Goal: Task Accomplishment & Management: Complete application form

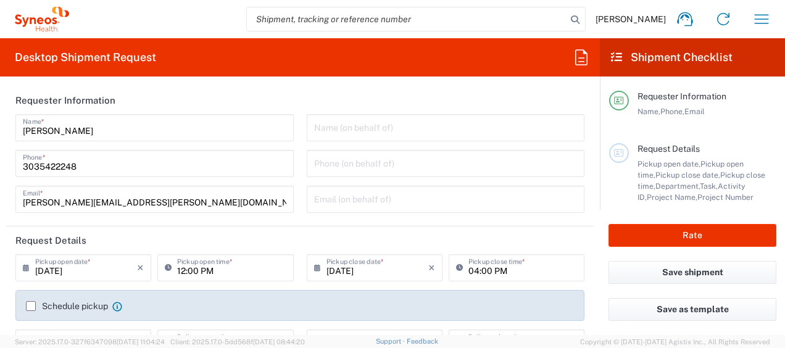
scroll to position [494, 0]
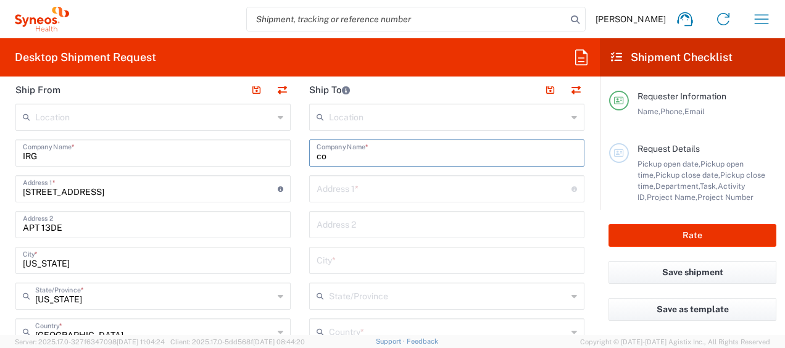
type input "c"
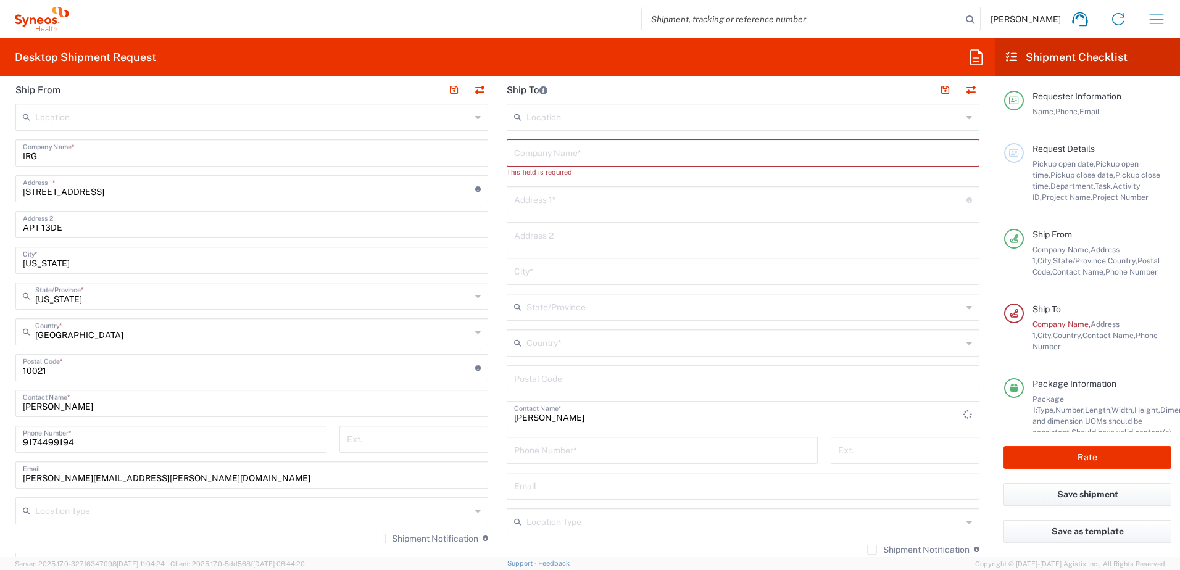
click at [579, 347] on input "[PERSON_NAME]" at bounding box center [738, 414] width 449 height 22
type input "k"
type input "katr"
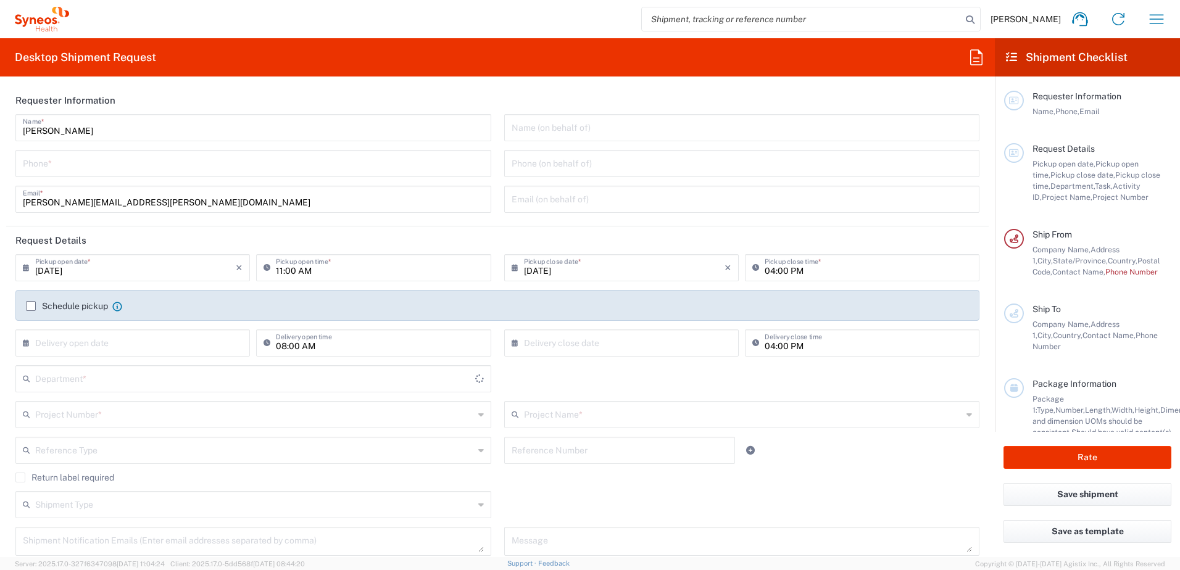
type input "[US_STATE]"
type input "[GEOGRAPHIC_DATA]"
type input "3190"
type input "[PERSON_NAME] Rsrch Grp ([GEOGRAPHIC_DATA]) In"
click at [885, 522] on div "Shipment Type Batch Regular" at bounding box center [497, 509] width 977 height 36
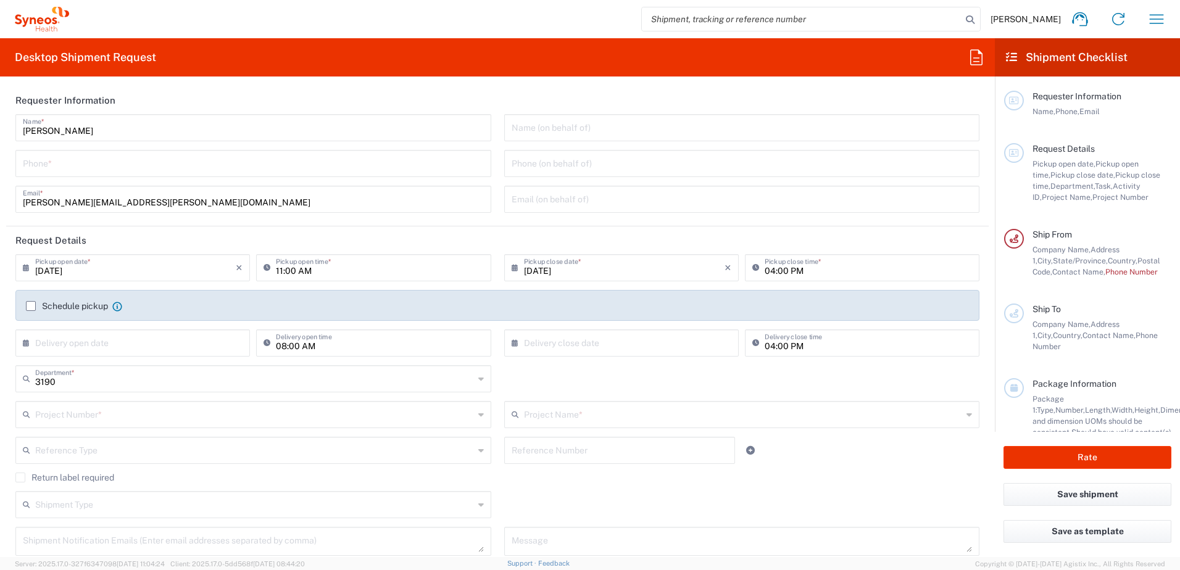
click at [194, 167] on input "tel" at bounding box center [253, 163] width 461 height 22
type input "3035422248"
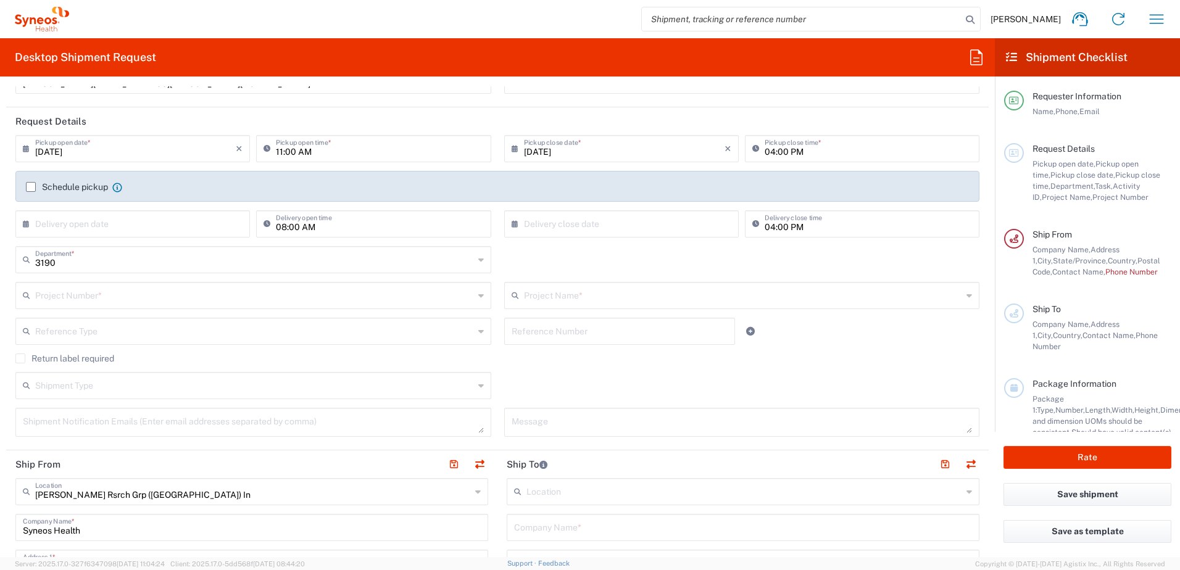
scroll to position [123, 0]
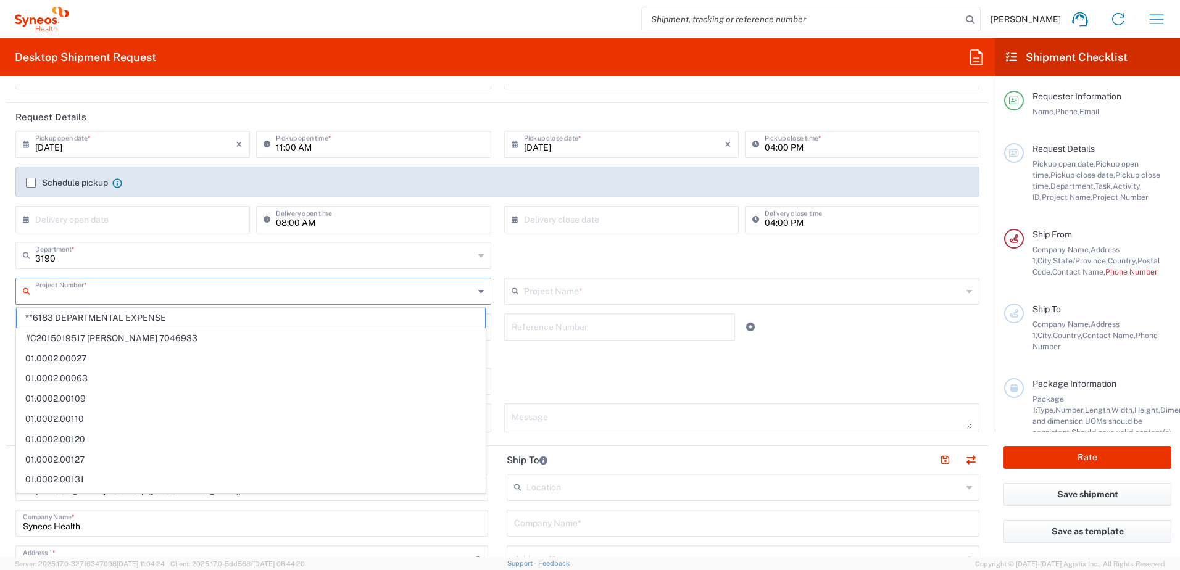
click at [165, 301] on input "text" at bounding box center [254, 291] width 439 height 22
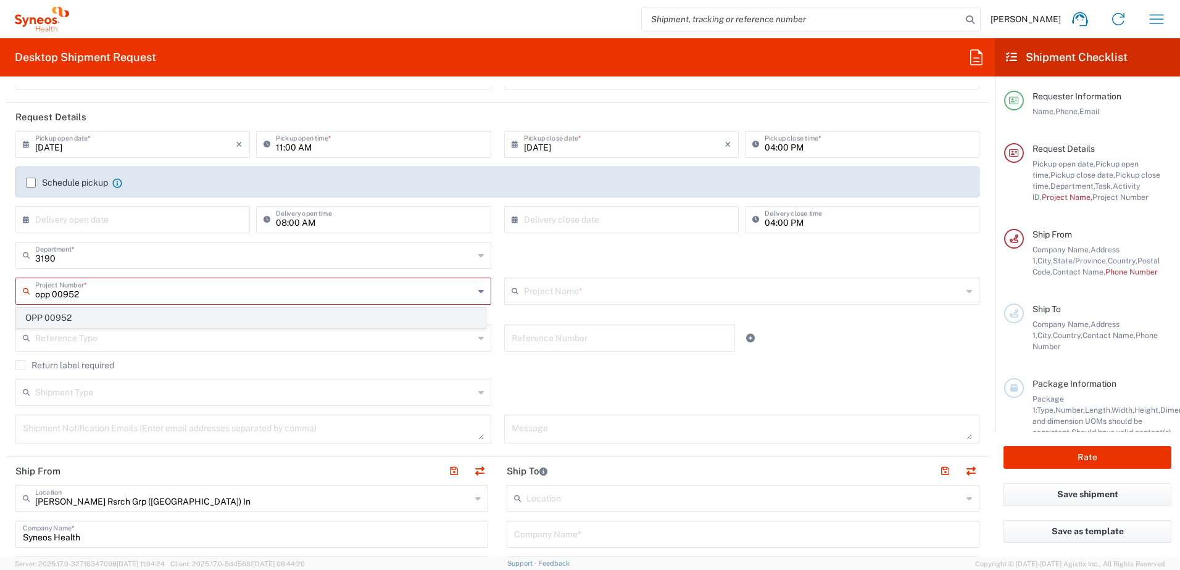
click at [116, 320] on span "OPP 00952" at bounding box center [251, 318] width 468 height 19
type input "OPP 00952"
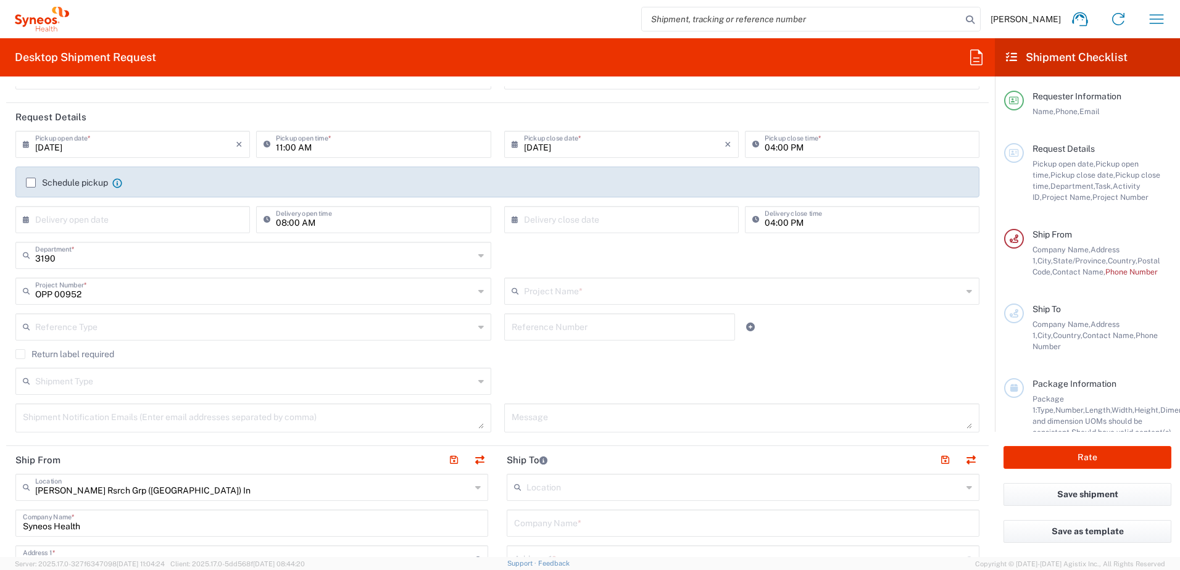
type input "802-WWC-006"
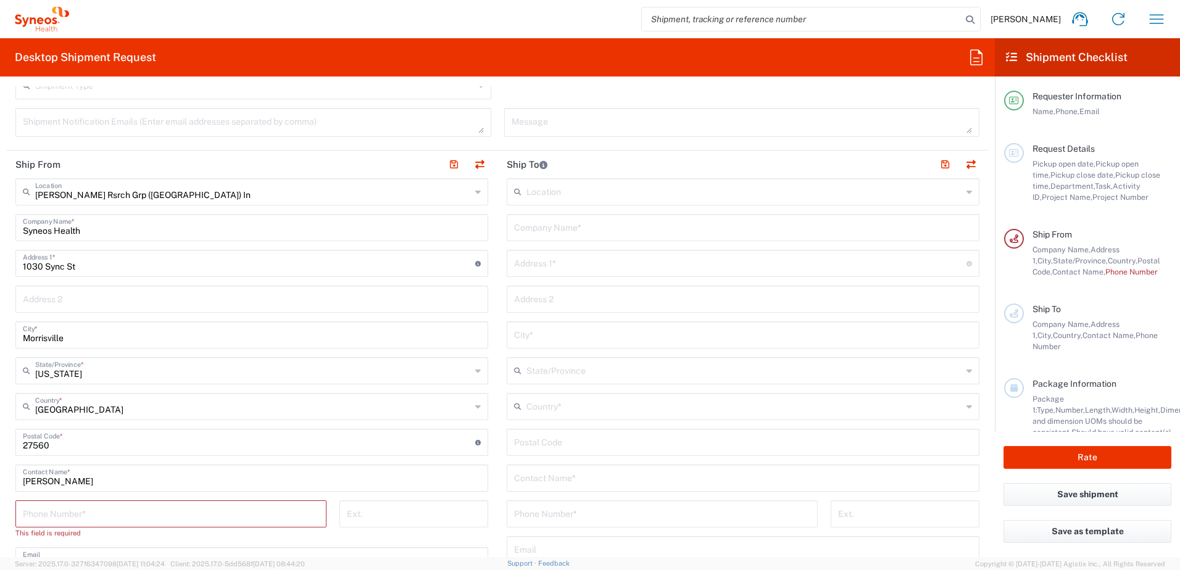
scroll to position [432, 0]
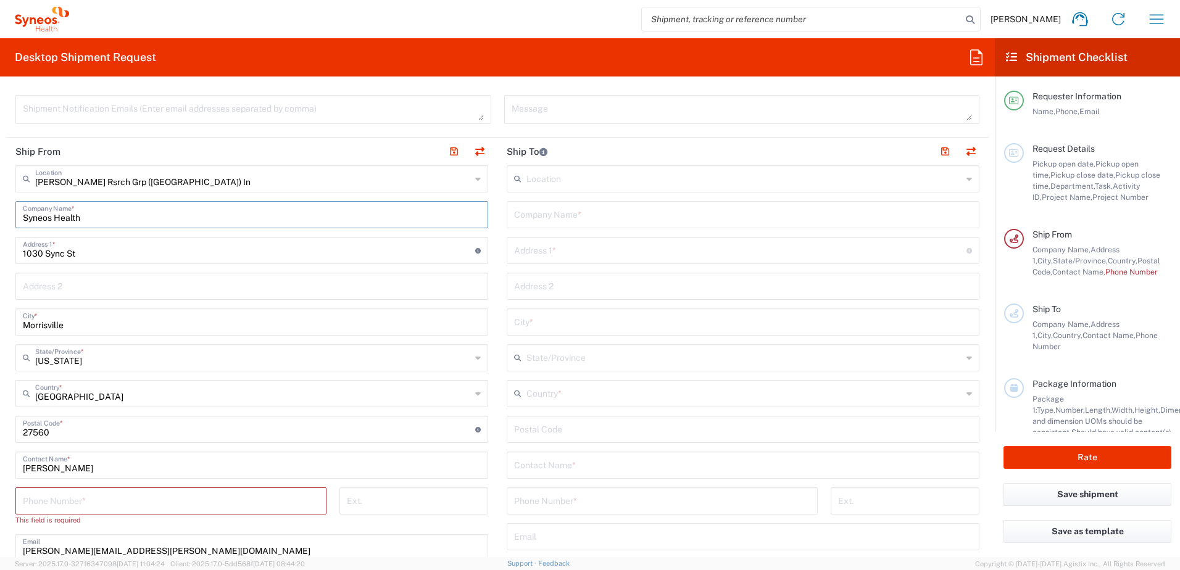
drag, startPoint x: 124, startPoint y: 214, endPoint x: 9, endPoint y: 233, distance: 116.9
click at [9, 233] on main "[PERSON_NAME] Rsrch Grp ([GEOGRAPHIC_DATA]) In Location [GEOGRAPHIC_DATA] [GEOG…" at bounding box center [251, 429] width 491 height 529
type input "i"
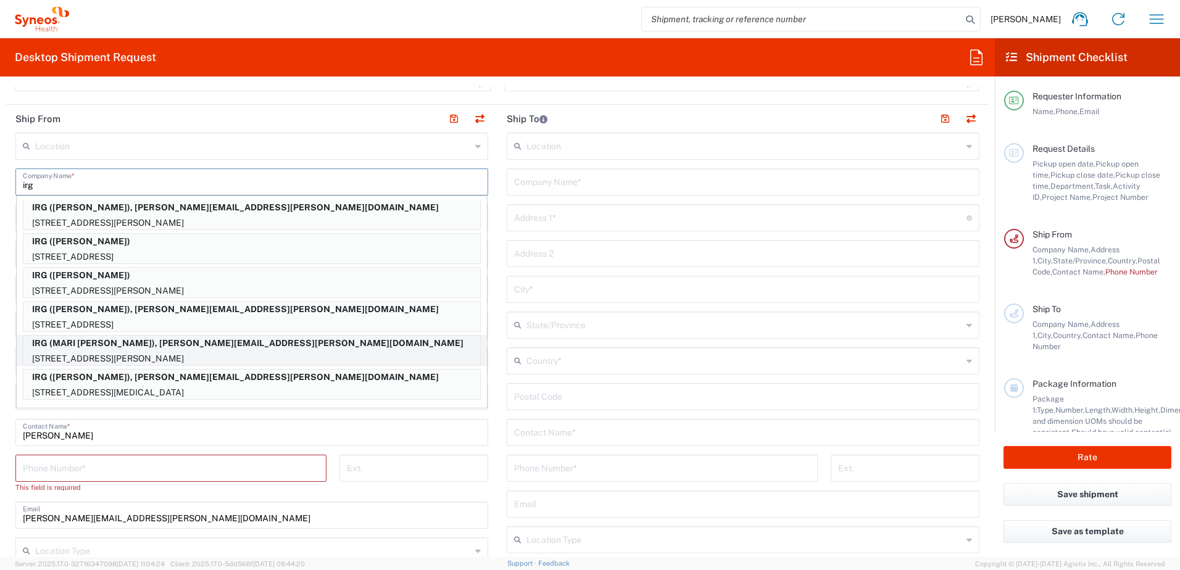
scroll to position [555, 0]
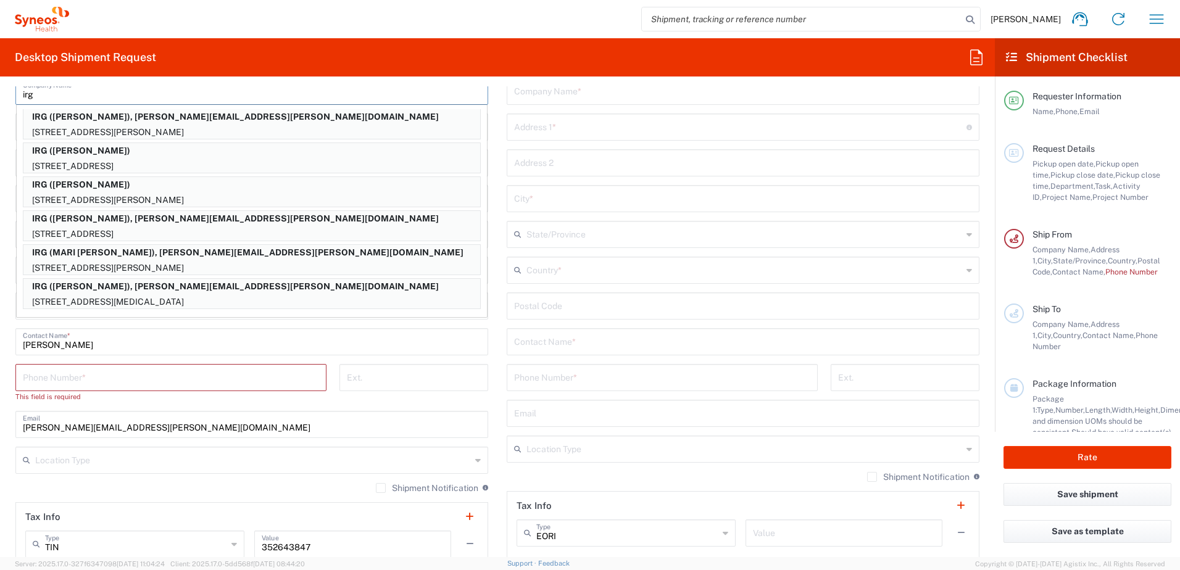
type input "irg"
click at [150, 384] on input "tel" at bounding box center [171, 377] width 296 height 22
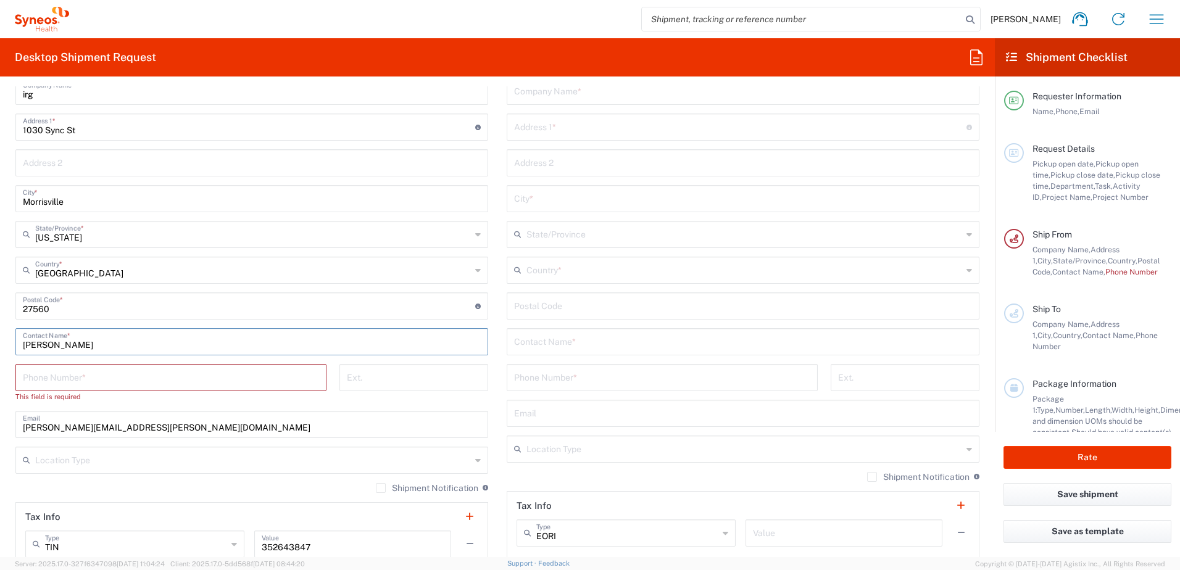
drag, startPoint x: 134, startPoint y: 342, endPoint x: -164, endPoint y: 360, distance: 297.9
click at [0, 360] on html "[PERSON_NAME] Home Shipment estimator Shipment tracking Desktop shipment reques…" at bounding box center [590, 285] width 1180 height 570
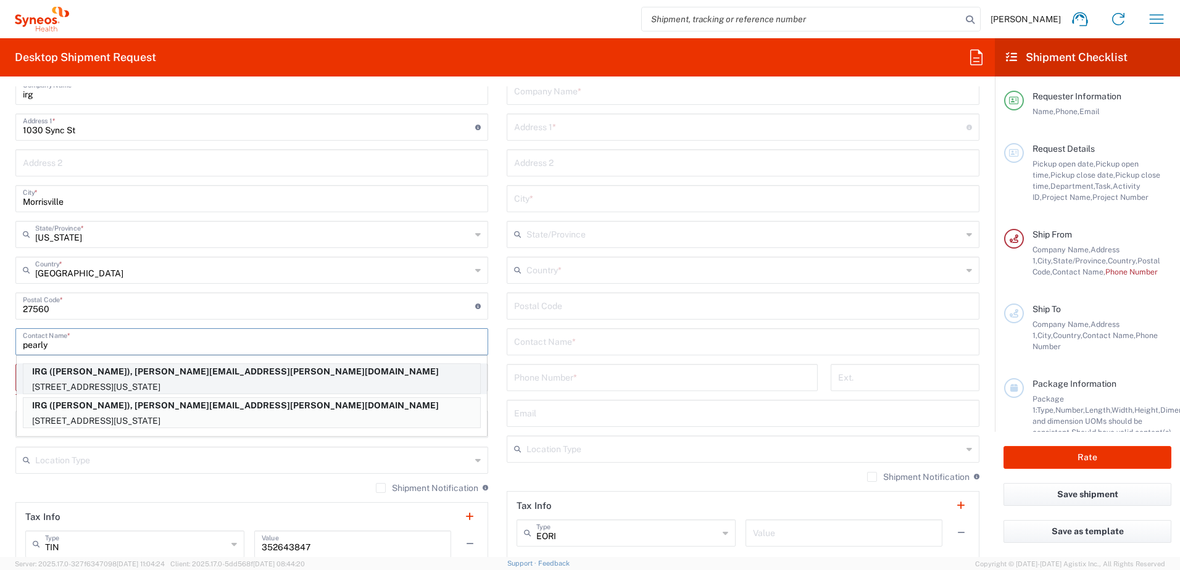
type input "pearly"
click at [311, 384] on p "[STREET_ADDRESS][US_STATE]" at bounding box center [251, 387] width 457 height 15
type input "IRG"
type input "[STREET_ADDRESS]"
type input "APT 13DE"
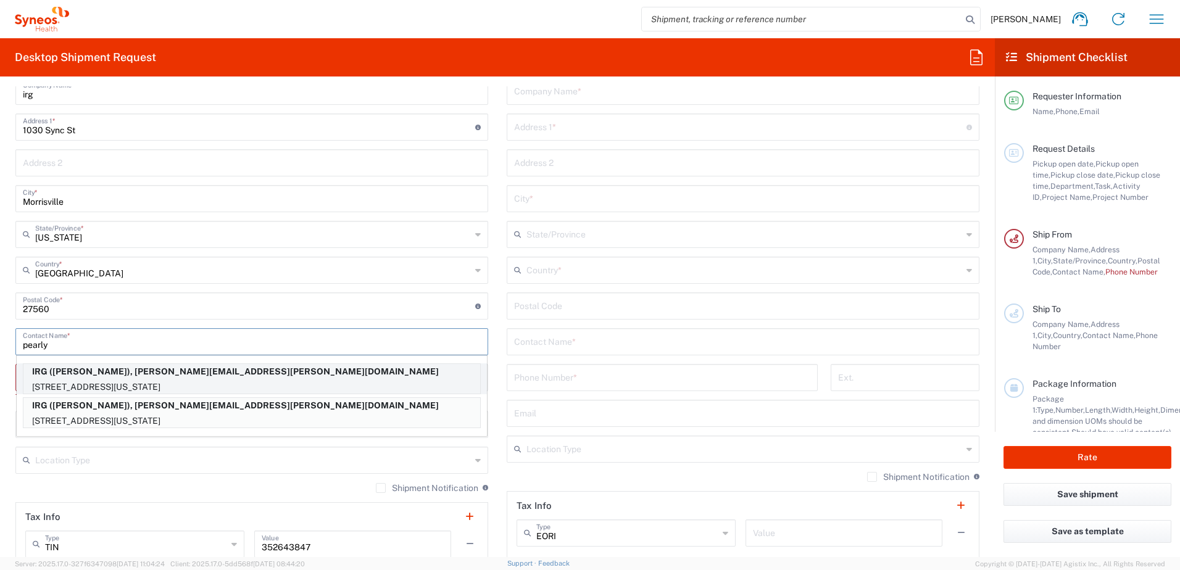
type input "[US_STATE]"
type input "10021"
type input "[PERSON_NAME]"
type input "9174499194"
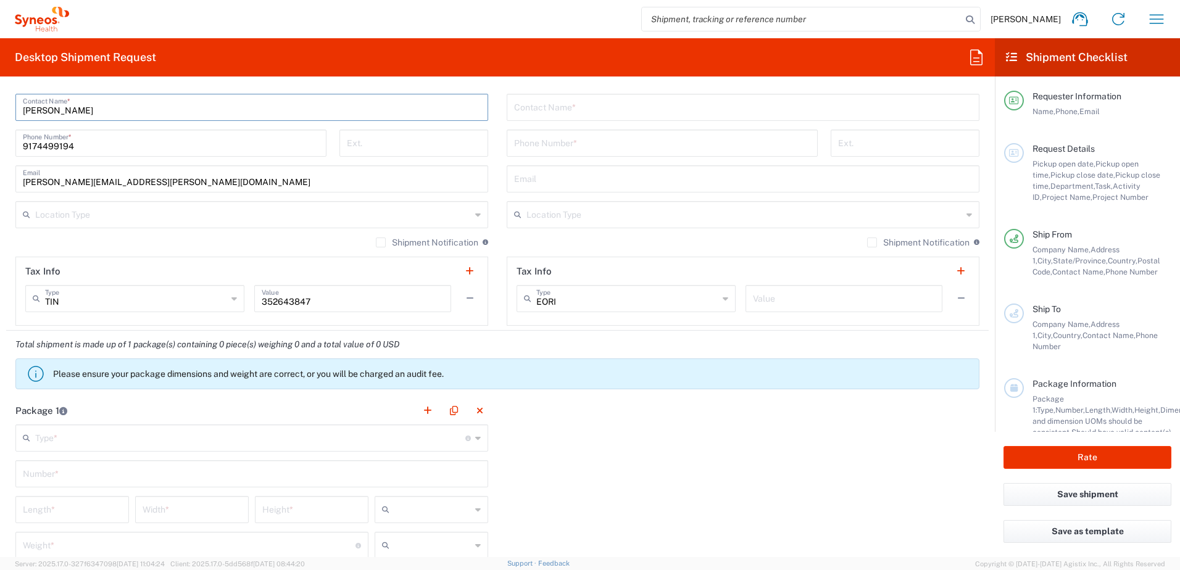
scroll to position [864, 0]
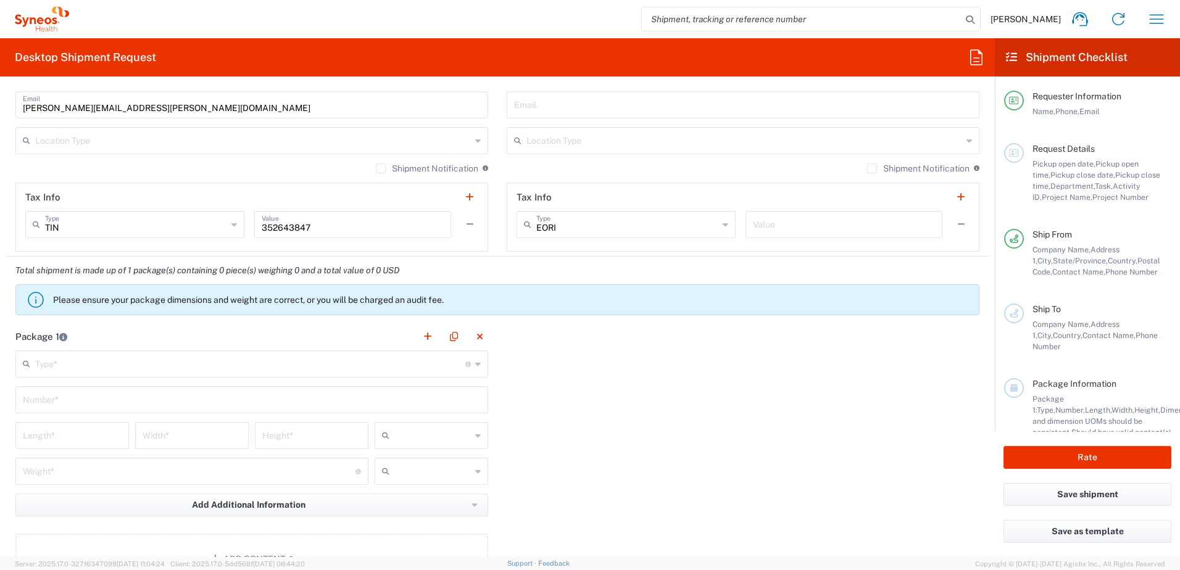
click at [96, 368] on input "text" at bounding box center [250, 363] width 430 height 22
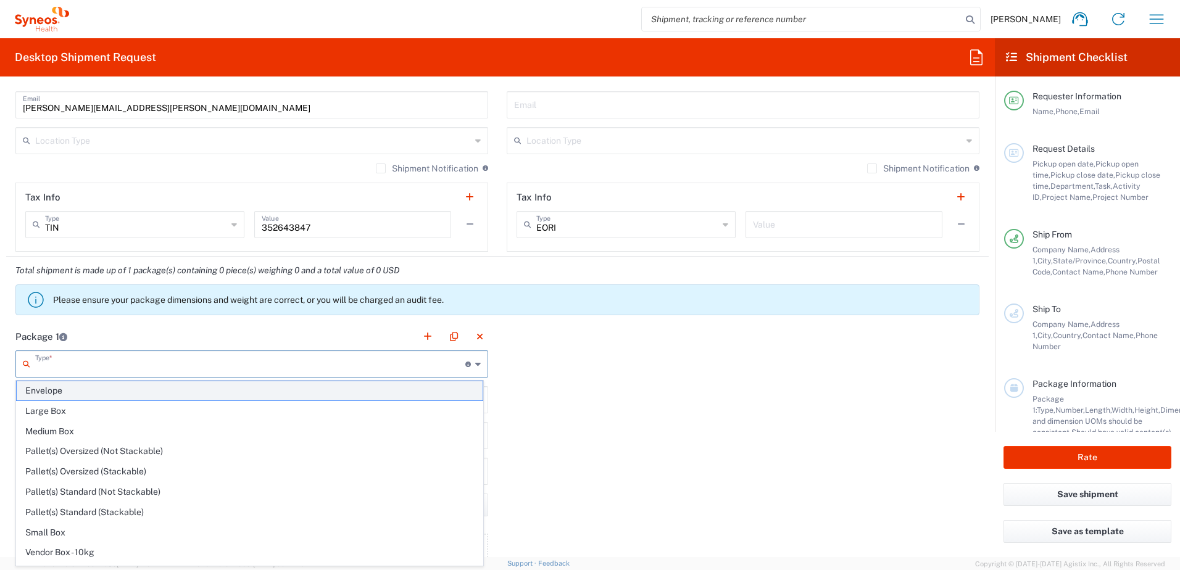
click at [103, 387] on span "Envelope" at bounding box center [250, 390] width 466 height 19
type input "Envelope"
type input "1"
type input "9.5"
type input "12.5"
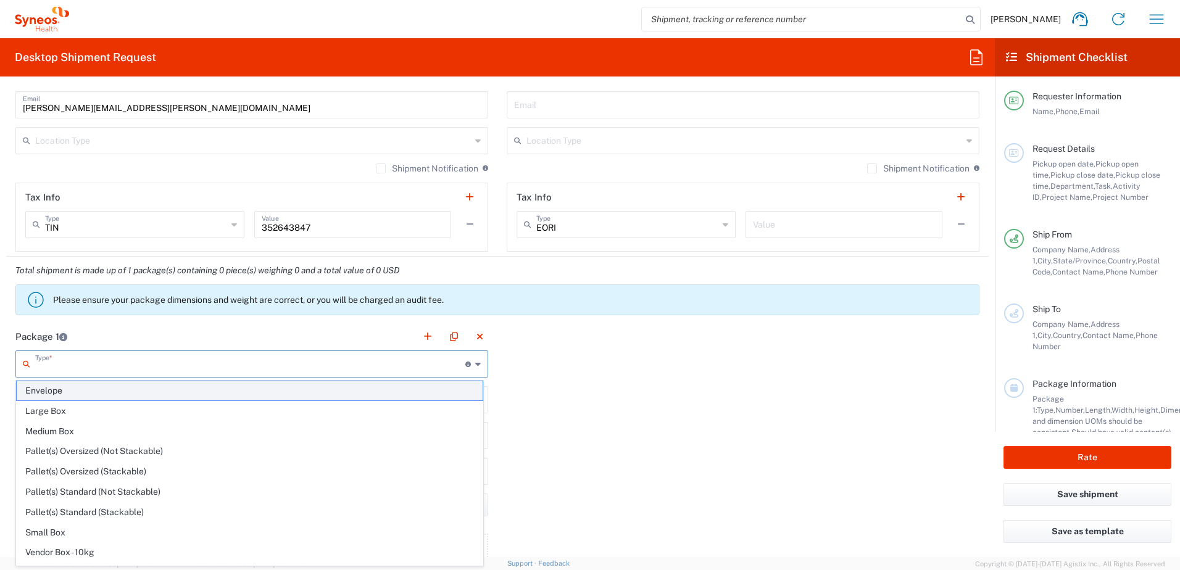
type input "0.25"
type input "in"
type input "0.45"
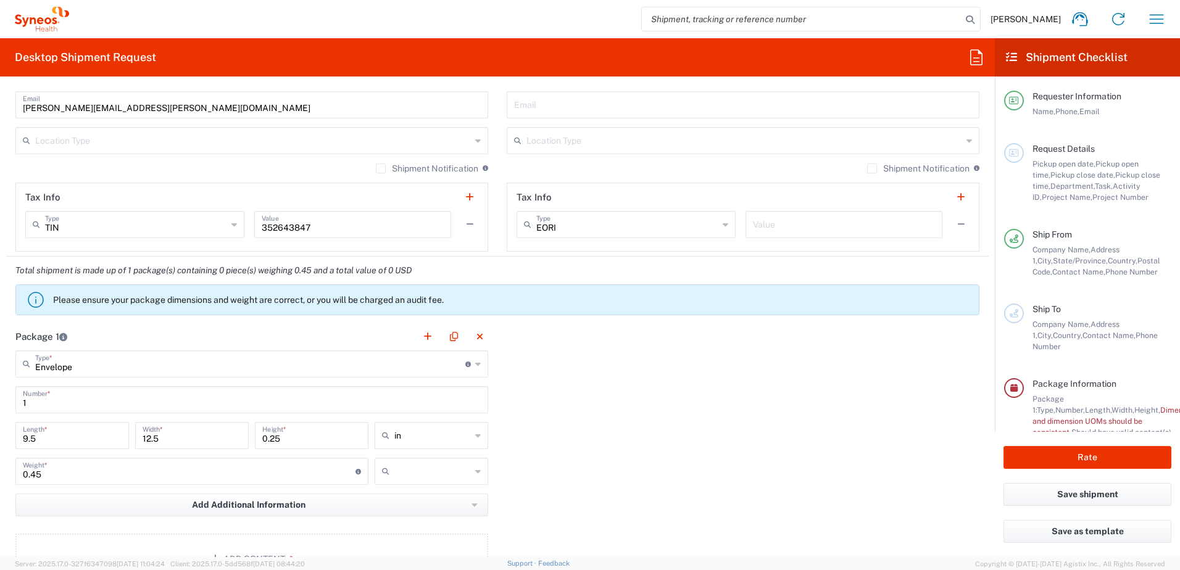
click at [441, 468] on input "text" at bounding box center [432, 472] width 77 height 20
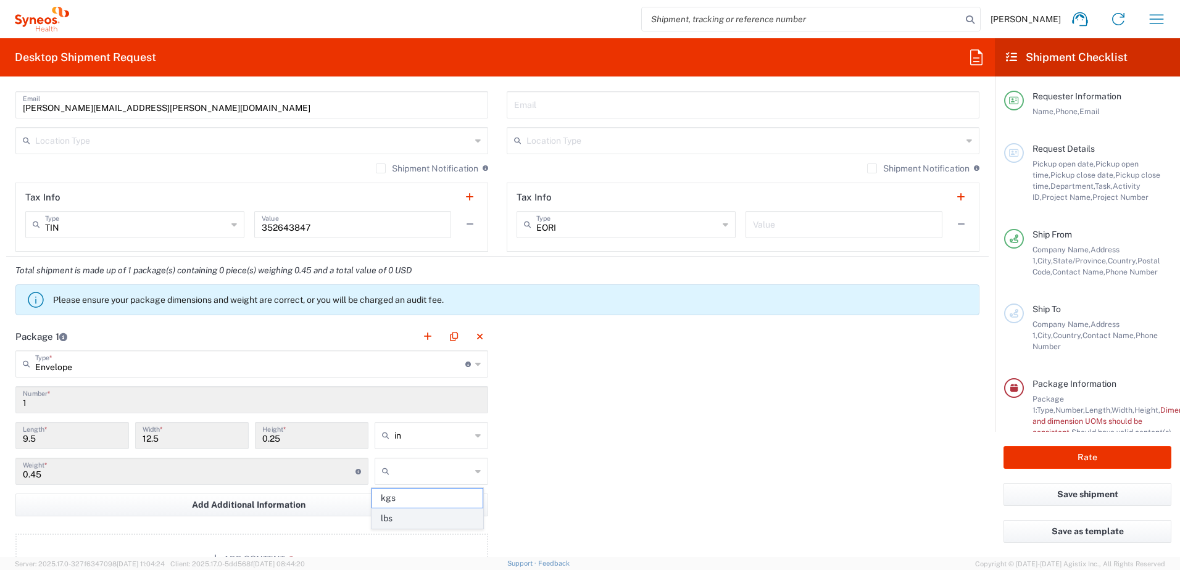
click at [420, 520] on span "lbs" at bounding box center [427, 518] width 110 height 19
type input "lbs"
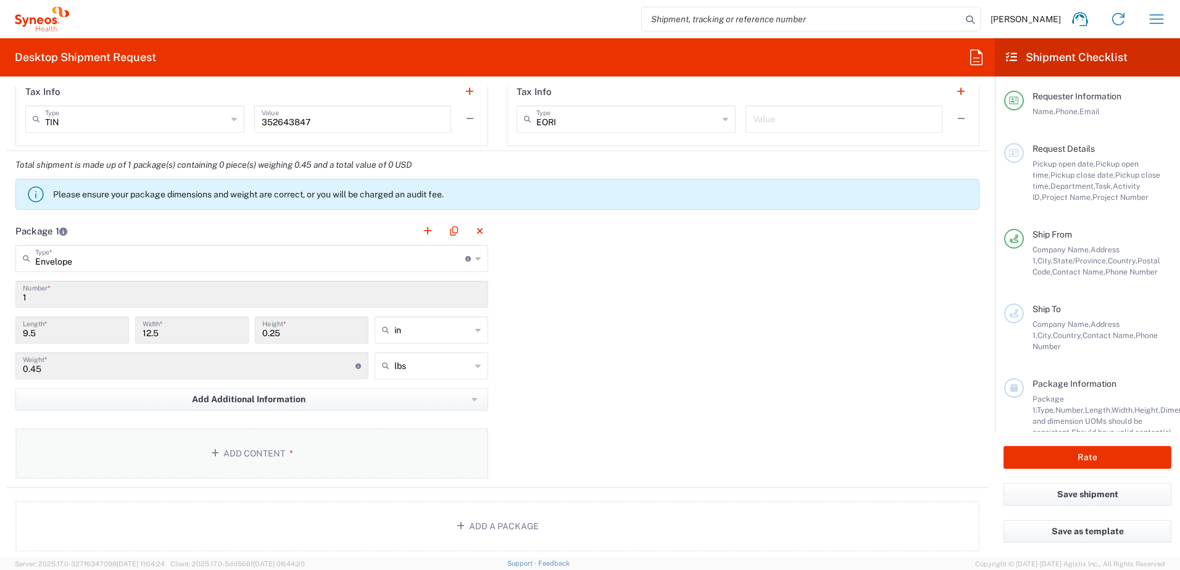
scroll to position [987, 0]
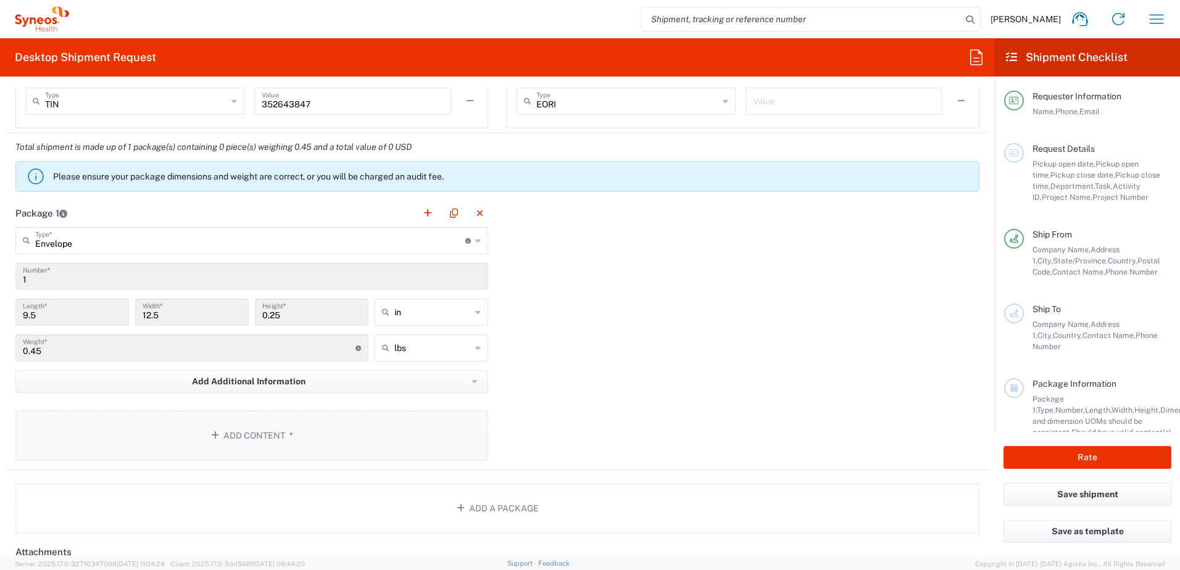
click at [231, 447] on button "Add Content *" at bounding box center [251, 435] width 473 height 51
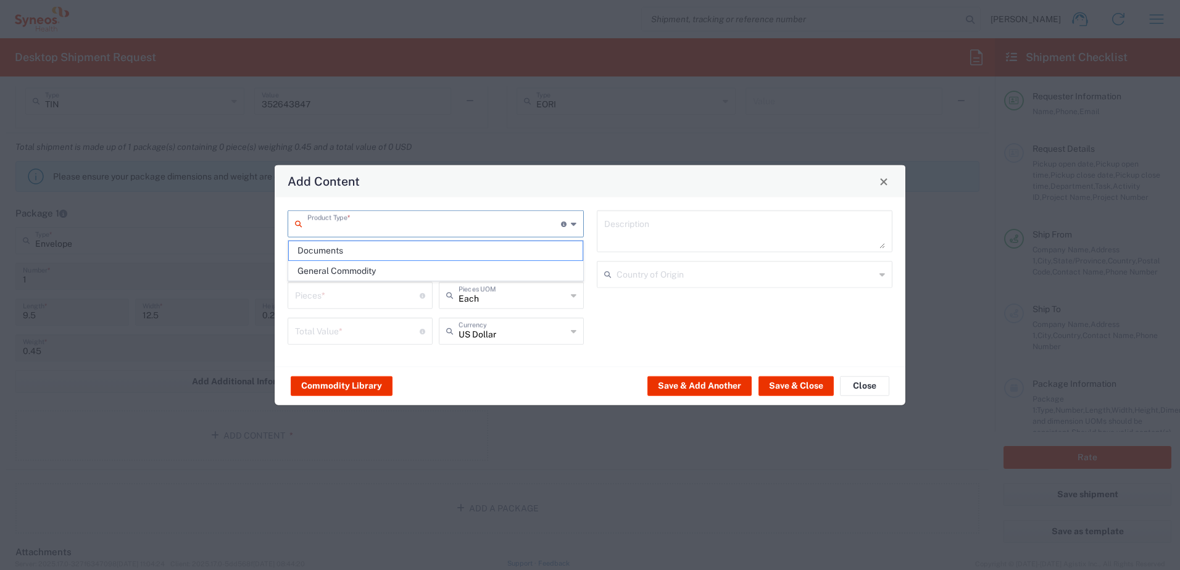
click at [399, 224] on input "text" at bounding box center [434, 223] width 254 height 22
click at [385, 250] on span "Documents" at bounding box center [436, 250] width 294 height 19
type input "Documents"
type input "1"
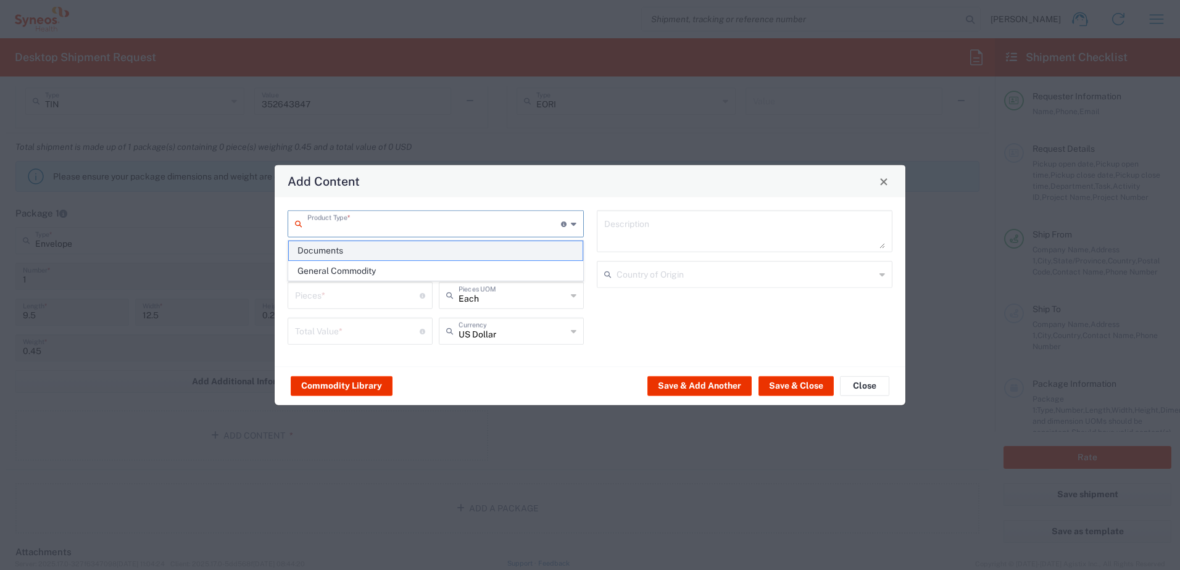
type input "1"
type textarea "Documents"
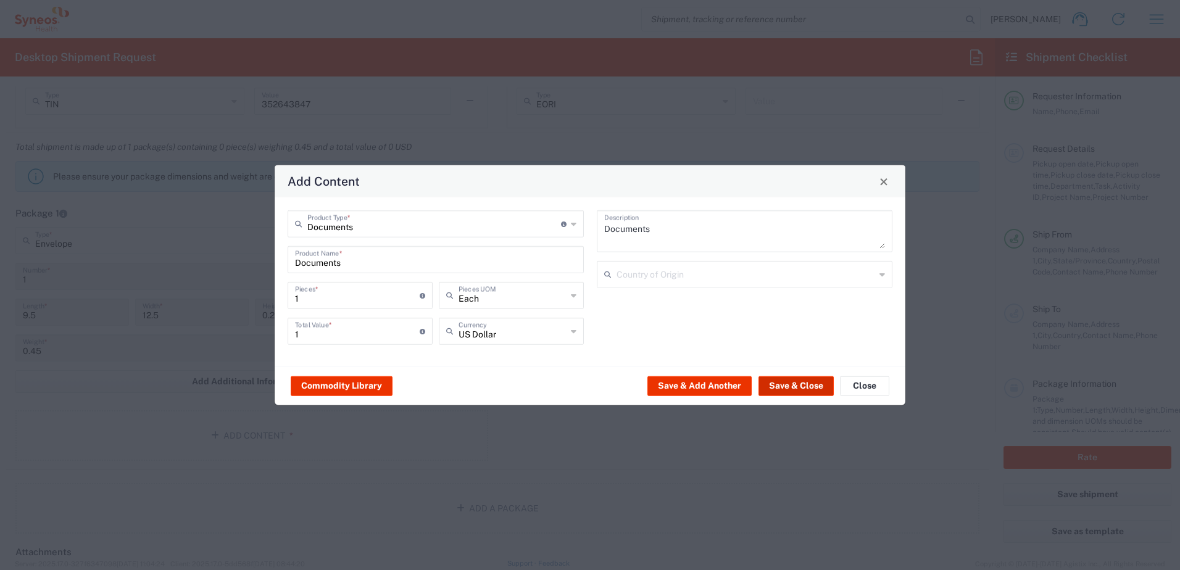
click at [783, 386] on button "Save & Close" at bounding box center [795, 386] width 75 height 20
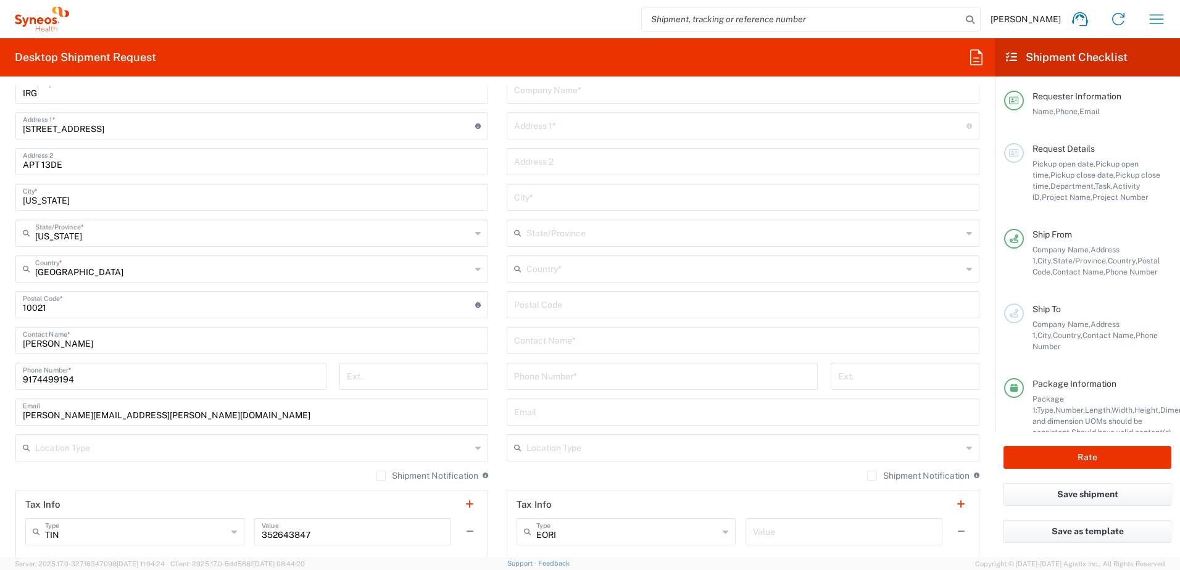
scroll to position [555, 0]
click at [584, 384] on input "tel" at bounding box center [662, 377] width 296 height 22
type input "[PERSON_NAME]"
drag, startPoint x: 560, startPoint y: 383, endPoint x: 463, endPoint y: 376, distance: 97.8
click at [463, 376] on div "Ship From Location [PERSON_NAME] LLC-[GEOGRAPHIC_DATA] [GEOGRAPHIC_DATA] [GEOGR…" at bounding box center [497, 289] width 982 height 551
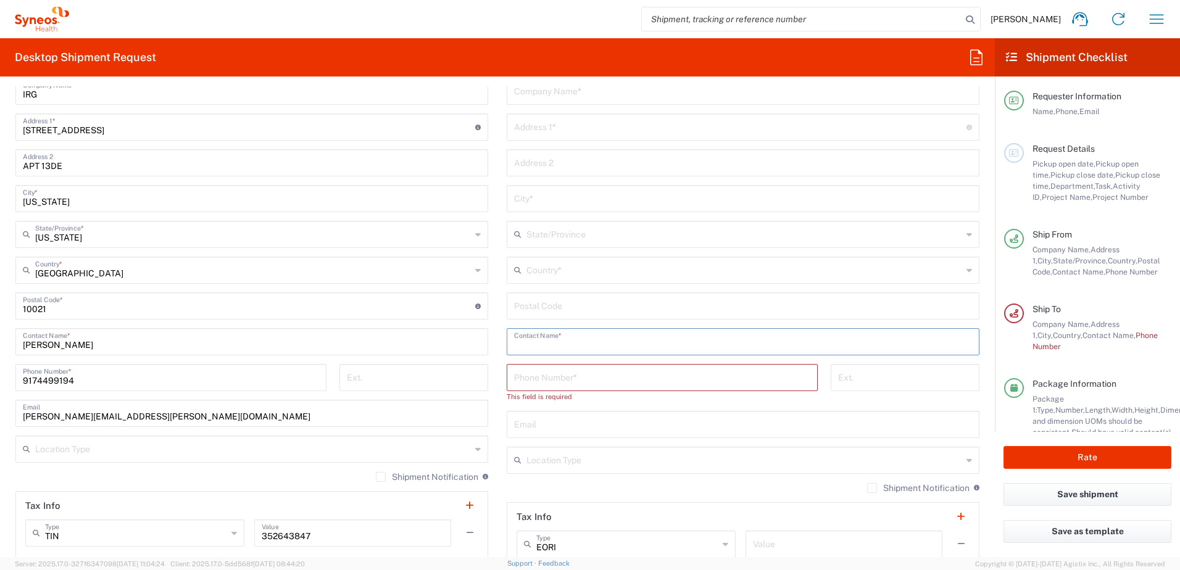
click at [587, 342] on input "text" at bounding box center [743, 341] width 458 height 22
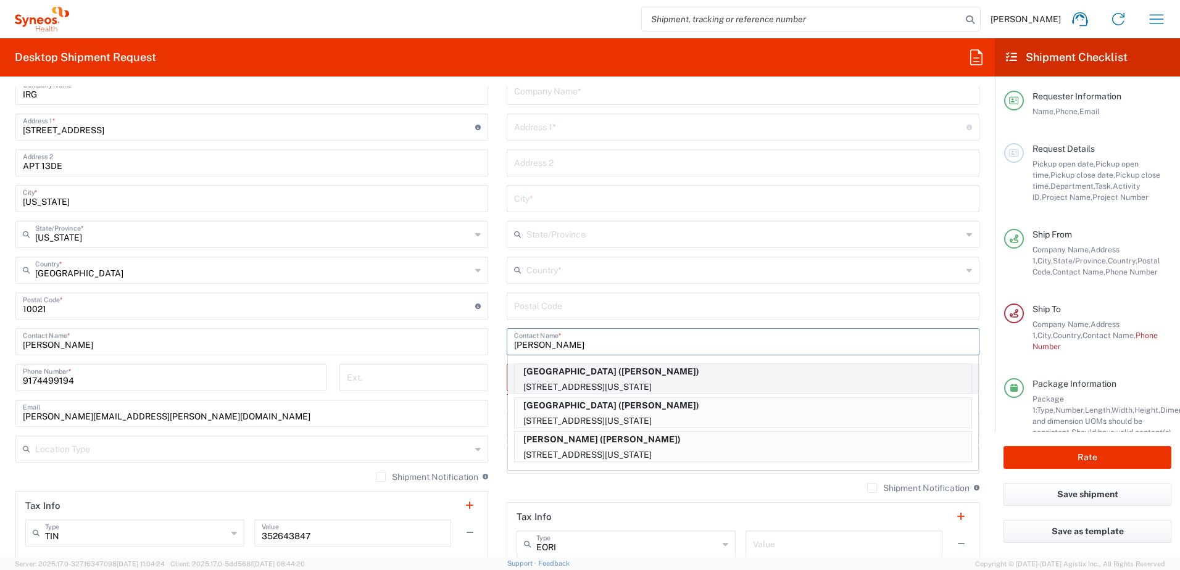
type input "[PERSON_NAME]"
click at [642, 384] on p "[STREET_ADDRESS][US_STATE]" at bounding box center [743, 387] width 457 height 15
type input "[GEOGRAPHIC_DATA]"
type input "[STREET_ADDRESS]"
type input "PH-19"
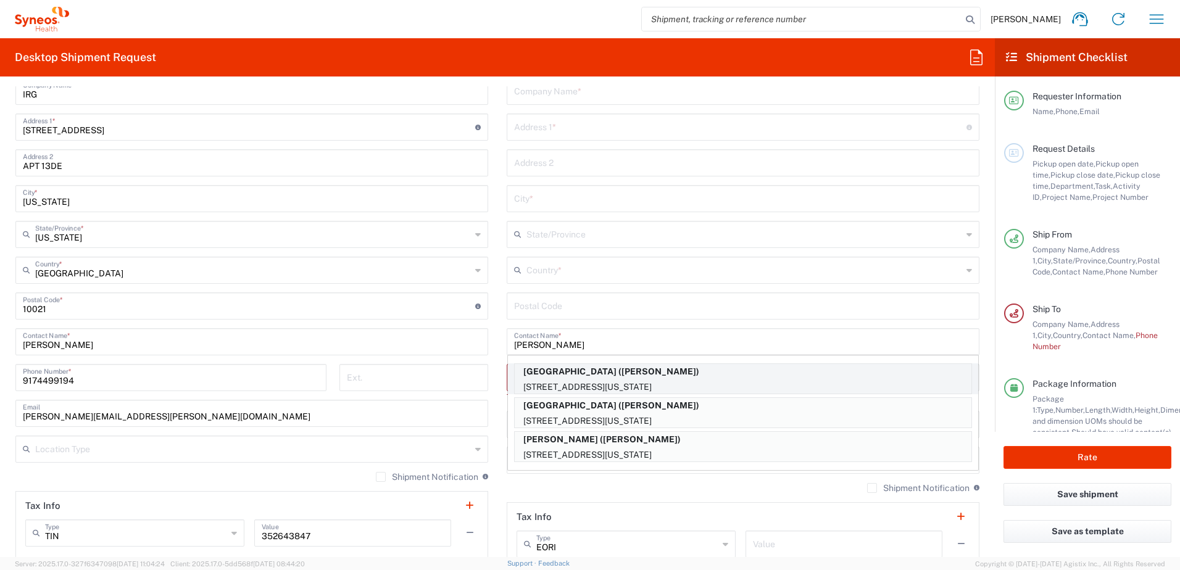
type input "[US_STATE]"
type input "[GEOGRAPHIC_DATA]"
type input "10032"
type input "[PERSON_NAME]"
type input "2123052077"
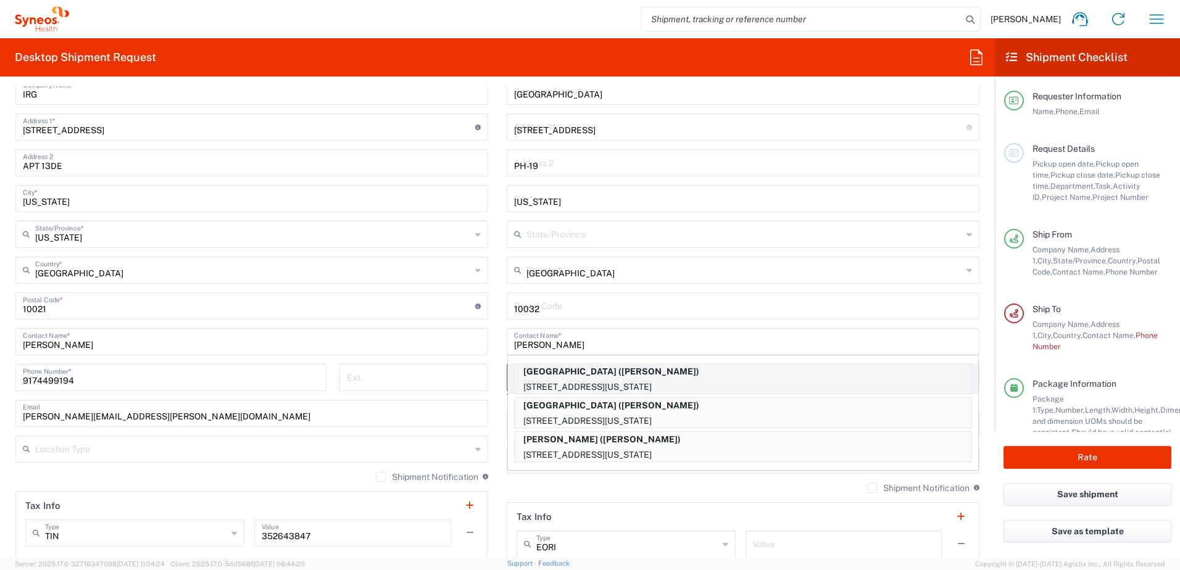
type input "[US_STATE]"
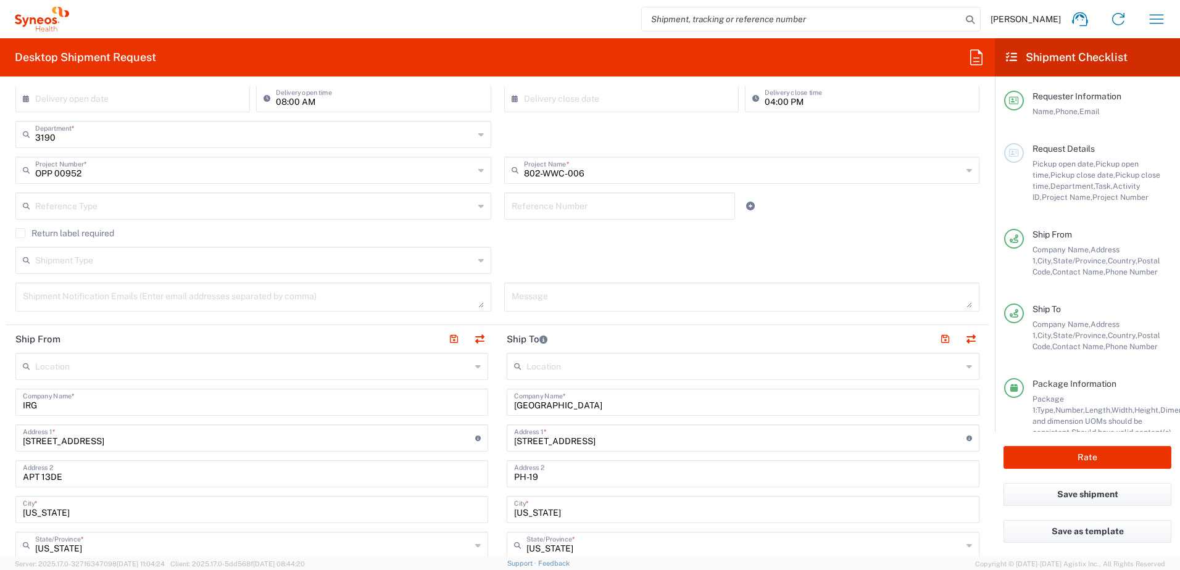
scroll to position [309, 0]
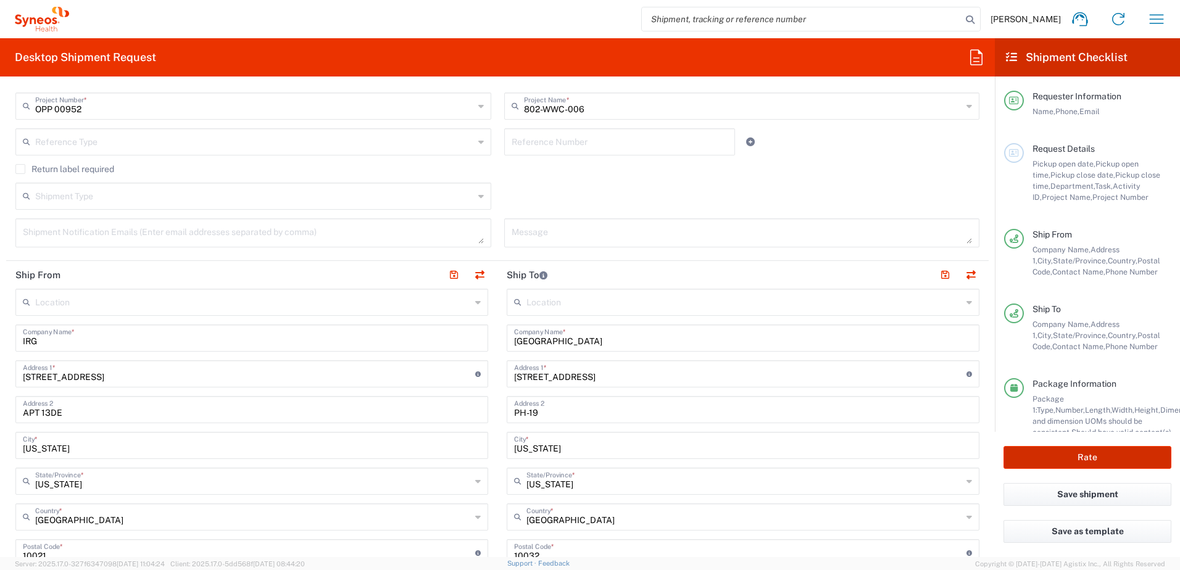
click at [1081, 463] on button "Rate" at bounding box center [1087, 457] width 168 height 23
type input "OPP 00952"
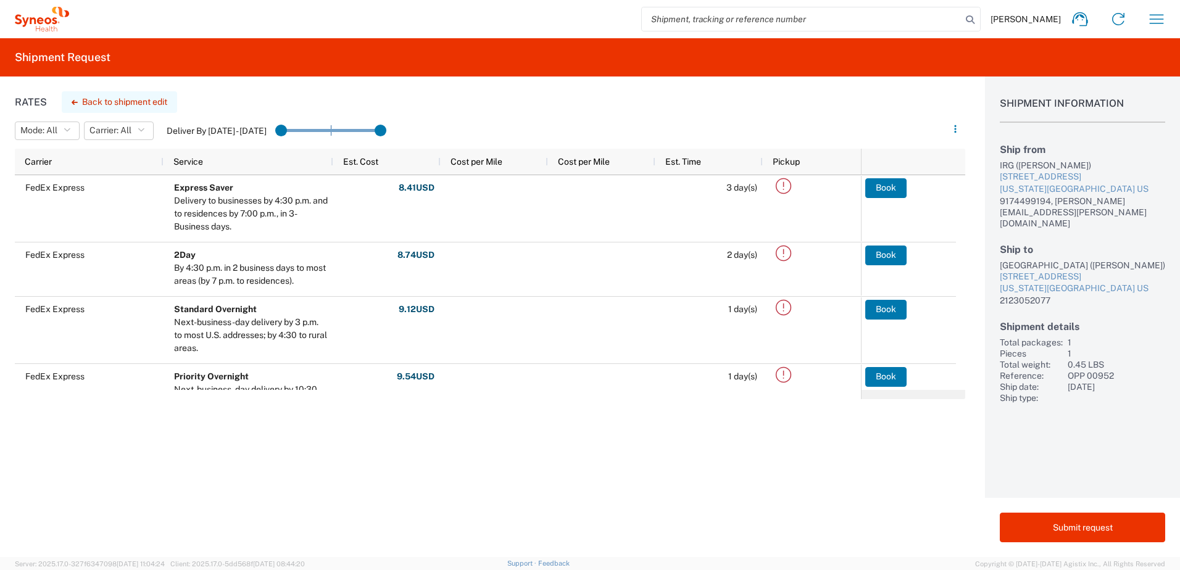
click at [76, 102] on icon "button" at bounding box center [75, 102] width 6 height 5
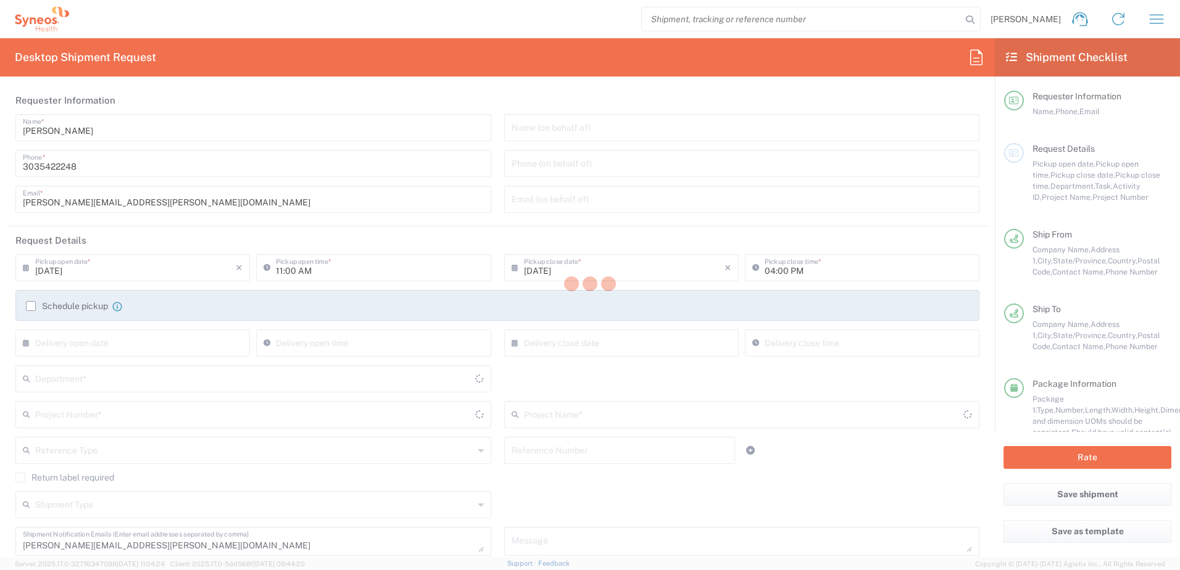
type input "3190"
type input "OPP 00952"
type input "802-WWC-006"
type input "[US_STATE]"
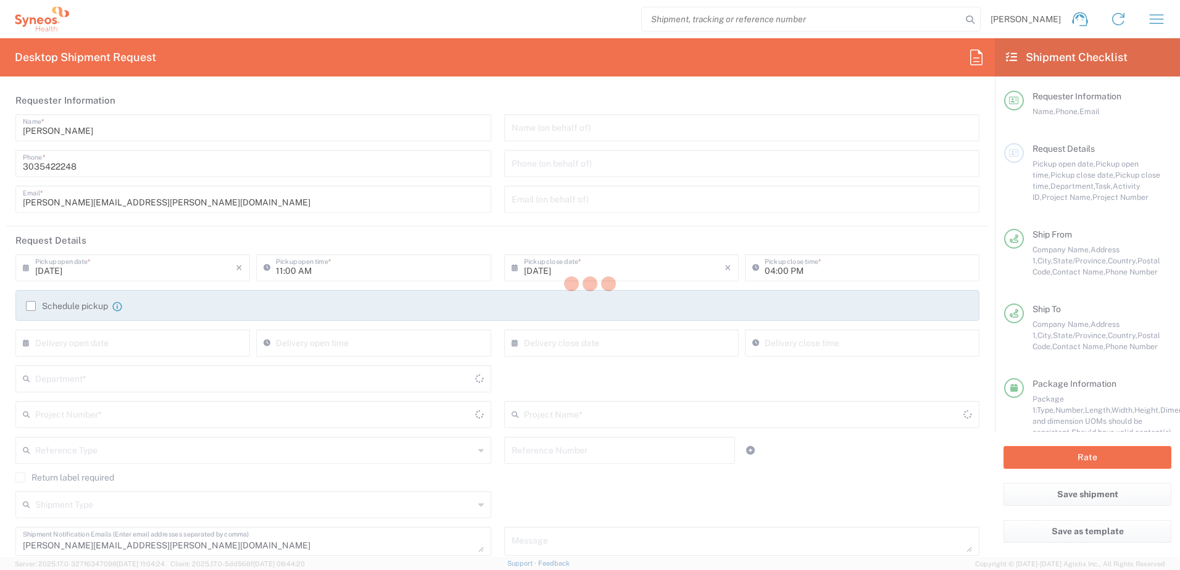
type input "Envelope"
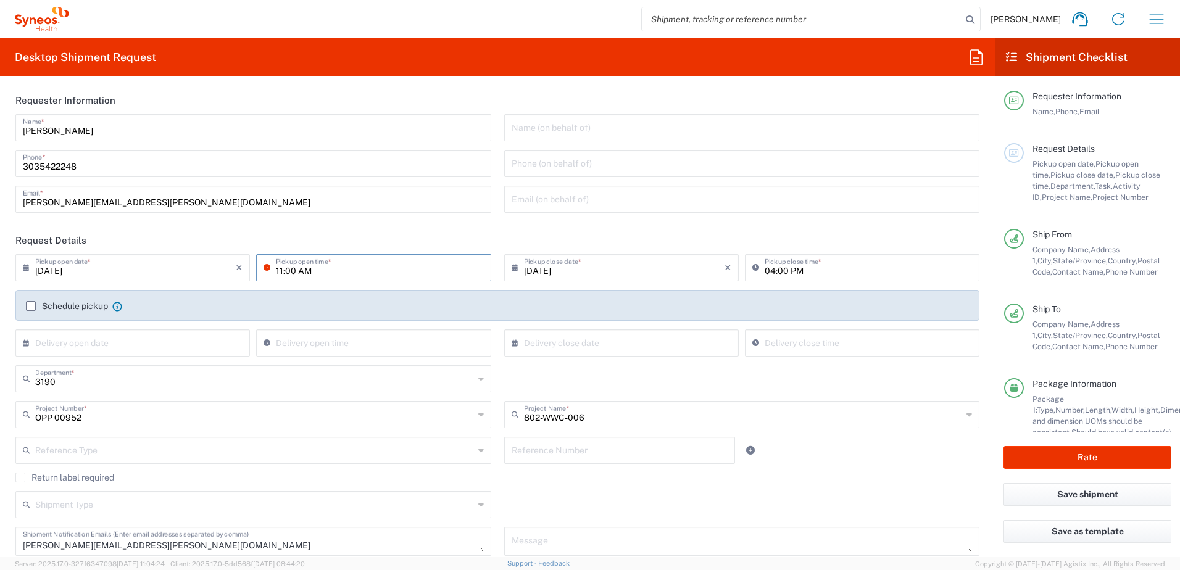
click at [276, 270] on input "11:00 AM" at bounding box center [379, 267] width 207 height 22
click at [381, 243] on header "Request Details" at bounding box center [497, 240] width 982 height 28
click at [532, 270] on input "[DATE]" at bounding box center [624, 267] width 201 height 22
click at [641, 378] on span "21" at bounding box center [635, 379] width 18 height 17
type input "[DATE]"
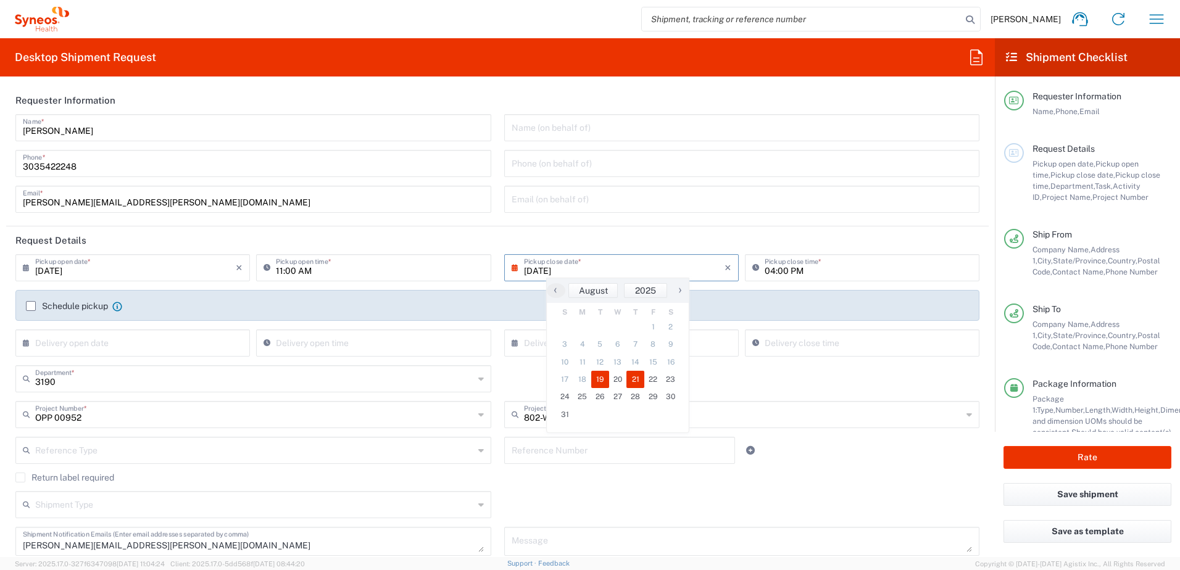
type input "[DATE]"
click at [276, 272] on input "11:00 AM" at bounding box center [379, 267] width 207 height 22
click at [305, 274] on input "12:00 AM" at bounding box center [379, 267] width 207 height 22
type input "12:00 p"
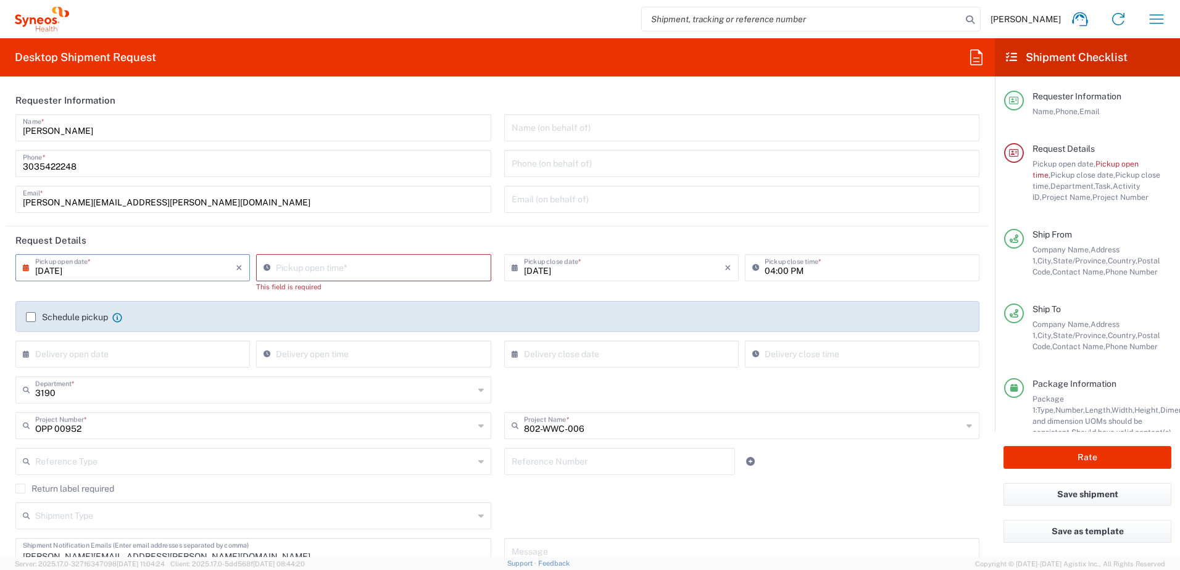
click at [310, 266] on input at bounding box center [379, 267] width 207 height 22
click at [305, 268] on input "11:06 AM" at bounding box center [379, 267] width 207 height 22
click at [289, 268] on input "11:06 pm" at bounding box center [379, 267] width 207 height 22
type input "11:00 PM"
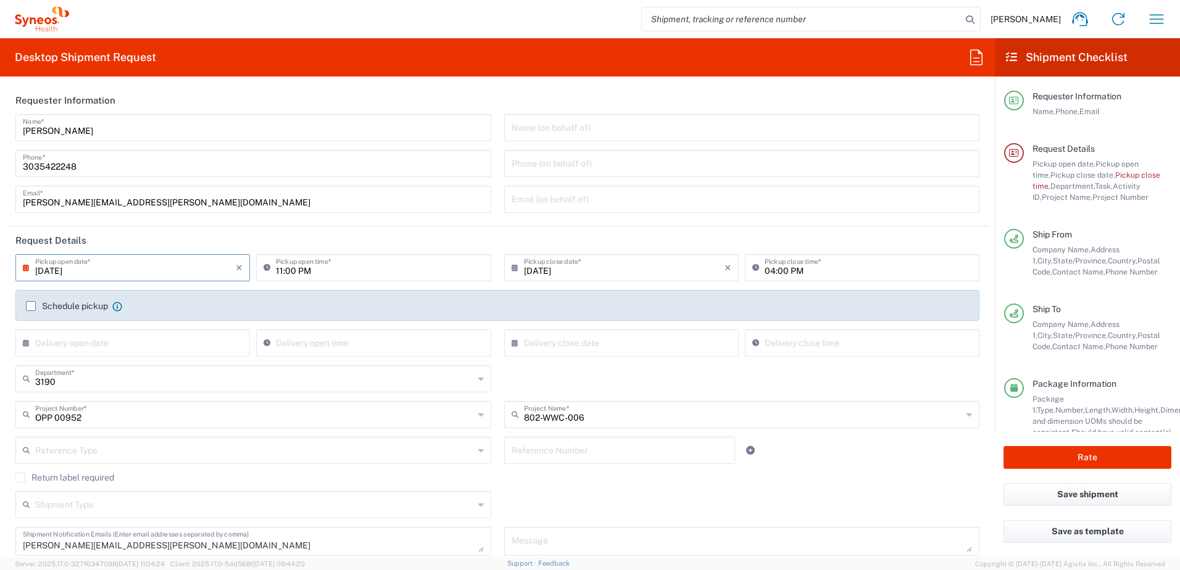
click at [40, 273] on input "[DATE]" at bounding box center [135, 267] width 201 height 22
click at [118, 376] on span "19" at bounding box center [116, 379] width 18 height 17
type input "[DATE]"
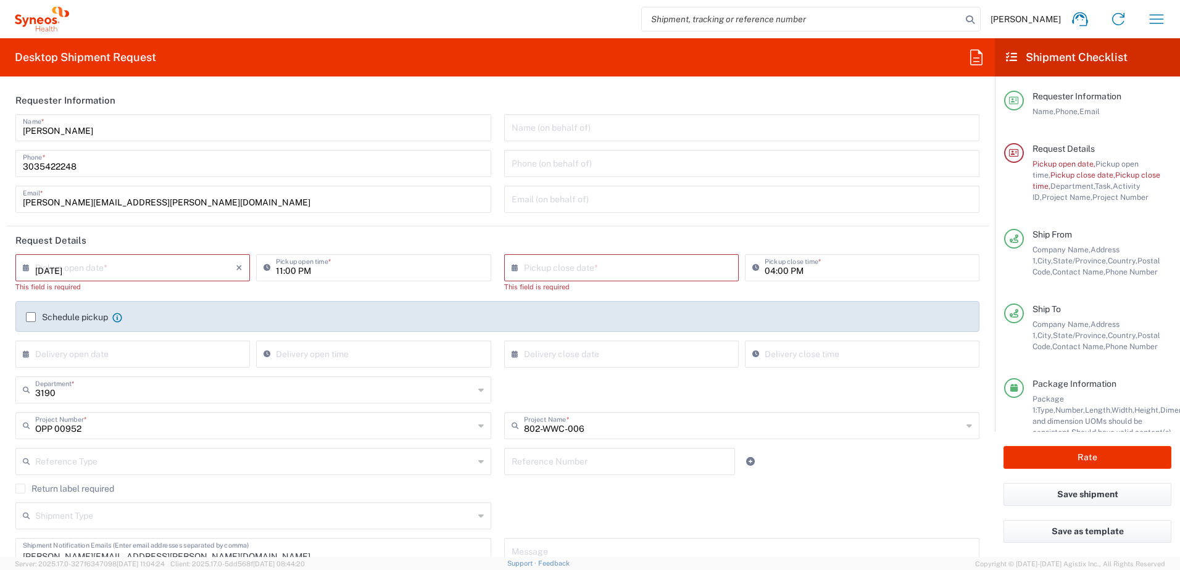
type input "[DATE]"
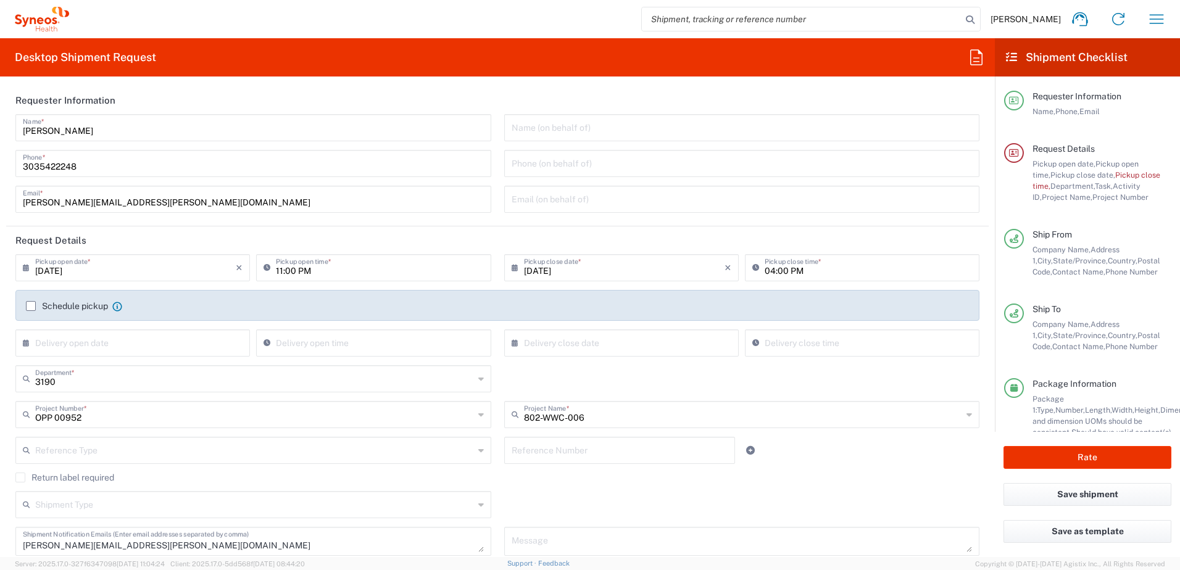
click at [276, 268] on input "11:00 PM" at bounding box center [379, 267] width 207 height 22
type input "12:00 PM"
click at [416, 243] on header "Request Details" at bounding box center [497, 240] width 982 height 28
click at [537, 273] on input "[DATE]" at bounding box center [624, 267] width 201 height 22
click at [635, 384] on span "21" at bounding box center [635, 379] width 18 height 17
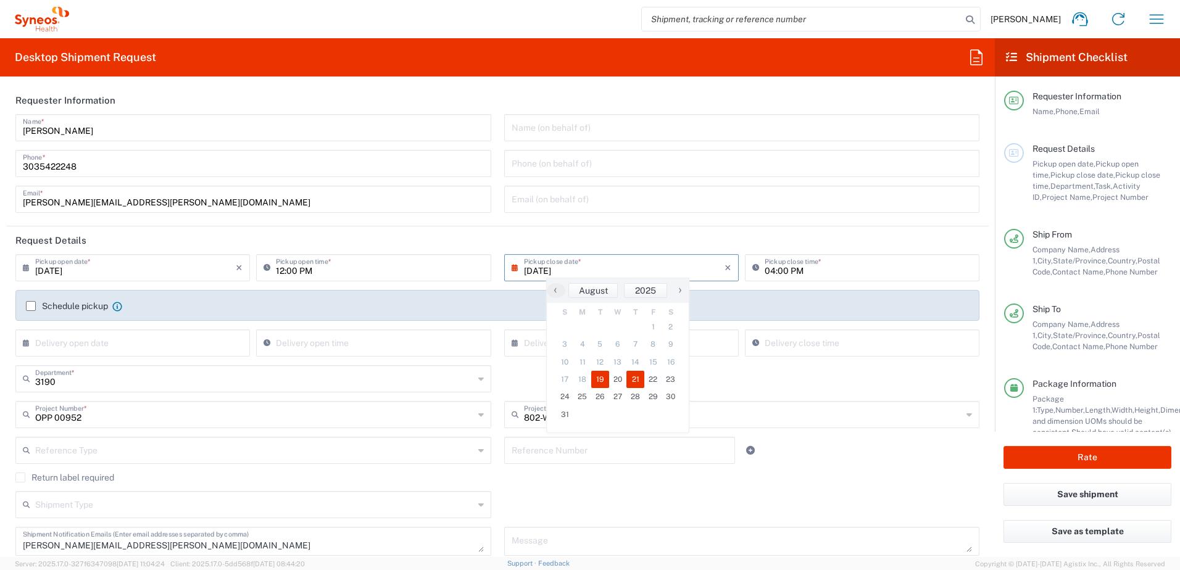
type input "[DATE]"
click at [59, 273] on input "[DATE]" at bounding box center [135, 267] width 201 height 22
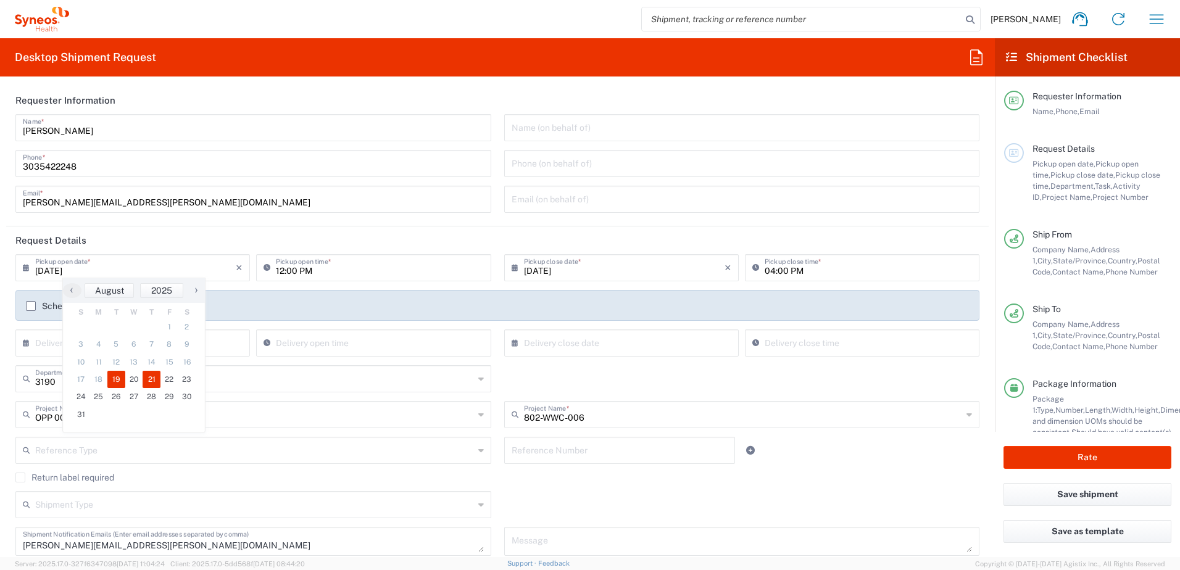
click at [121, 379] on span "19" at bounding box center [116, 379] width 18 height 17
type input "[DATE]"
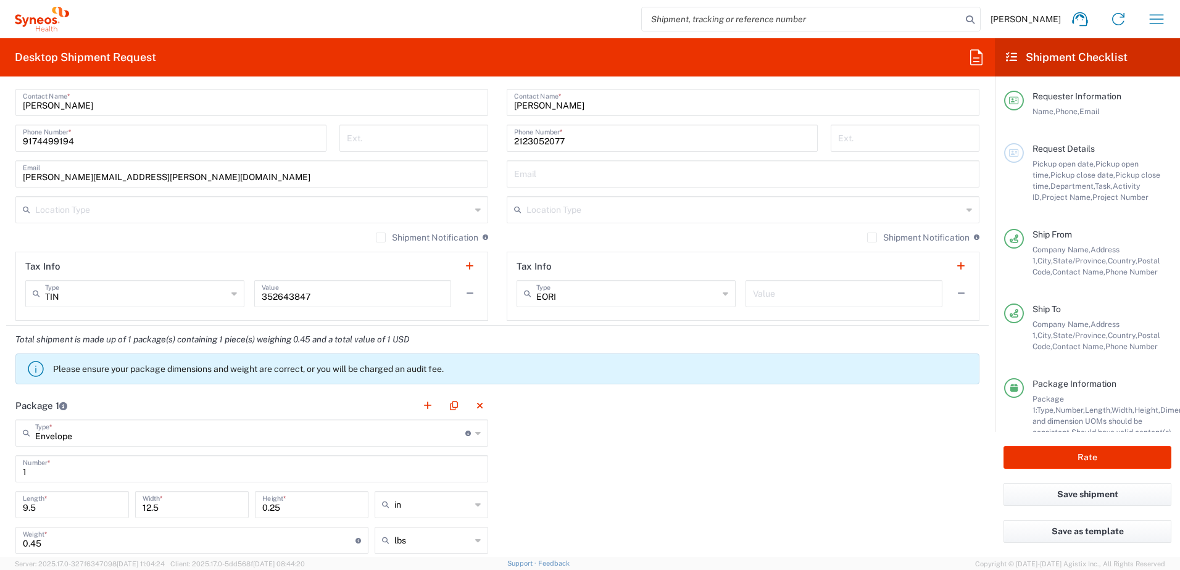
scroll to position [926, 0]
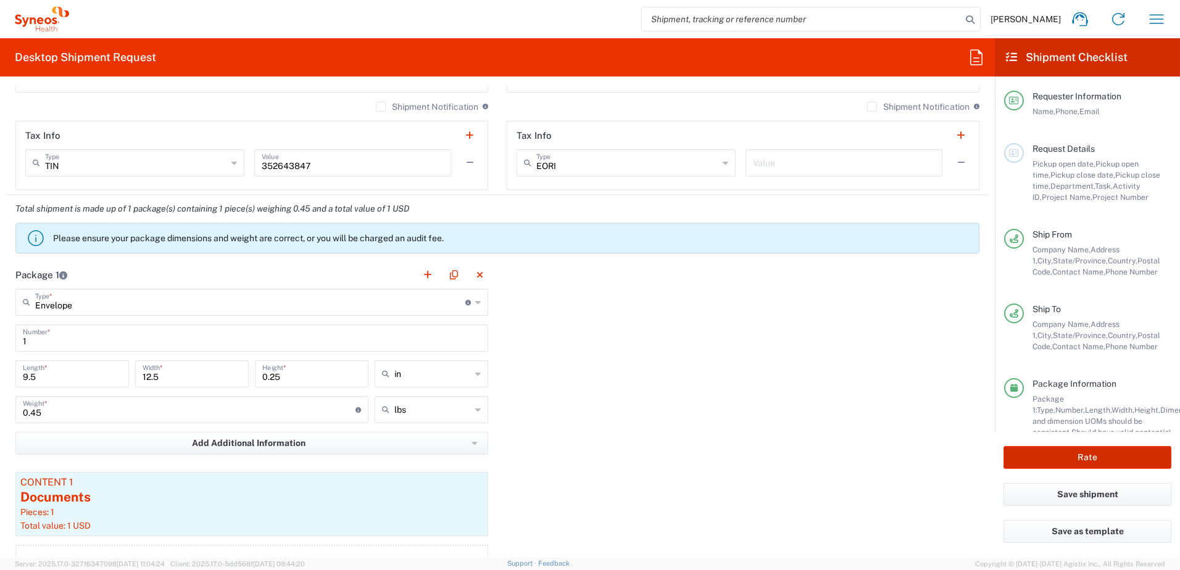
click at [1041, 455] on button "Rate" at bounding box center [1087, 457] width 168 height 23
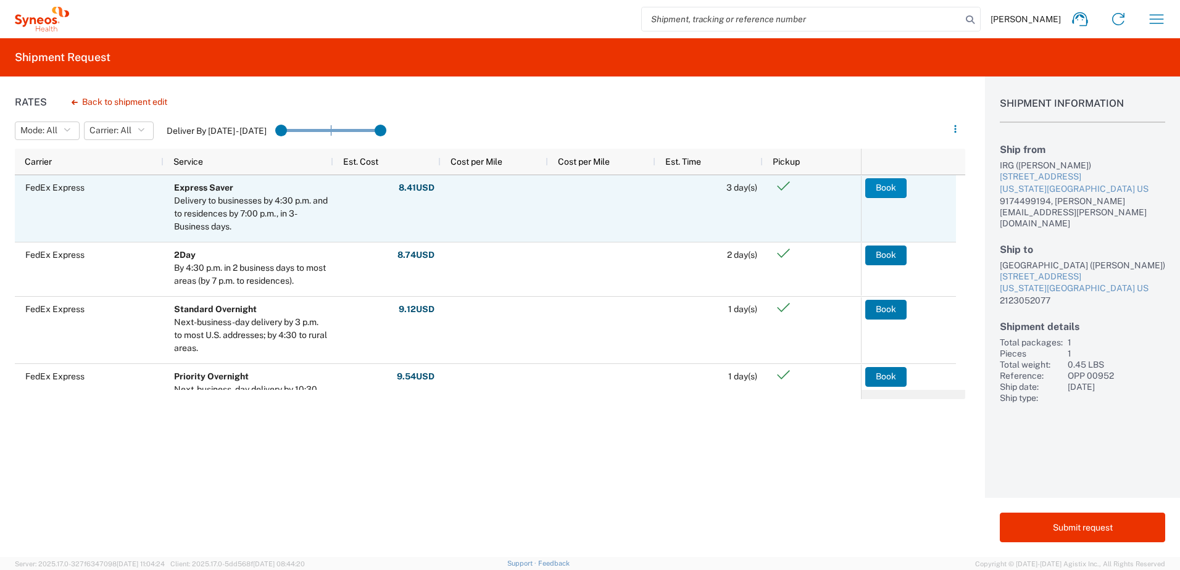
click at [882, 189] on button "Book" at bounding box center [885, 188] width 41 height 20
